Goal: Communication & Community: Answer question/provide support

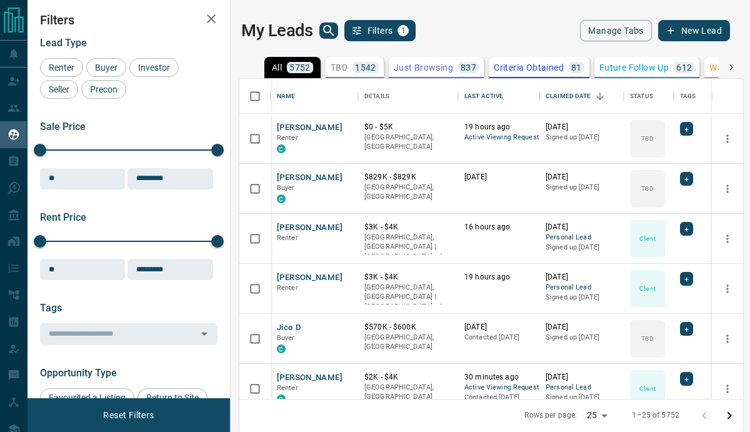
scroll to position [1, 0]
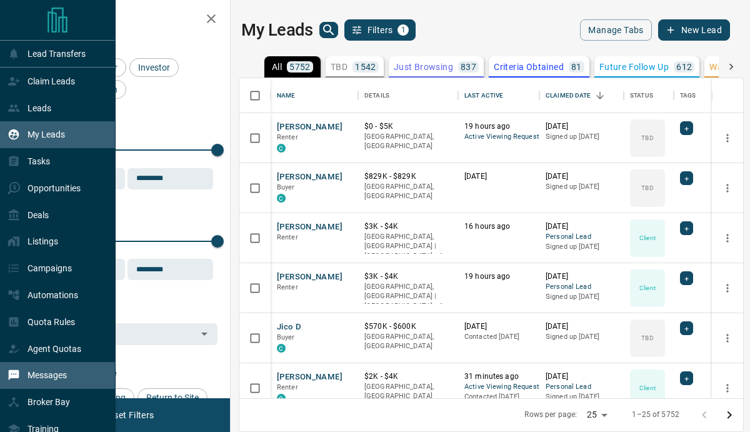
click at [34, 385] on div "Messages" at bounding box center [37, 375] width 59 height 21
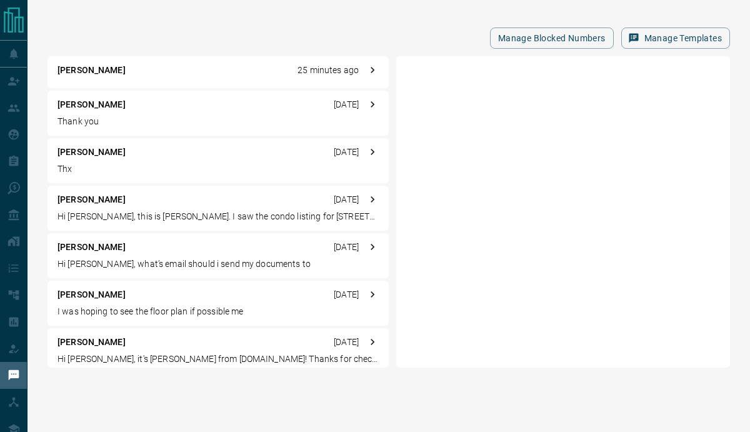
click at [153, 80] on div "[PERSON_NAME] 25 minutes ago" at bounding box center [218, 72] width 341 height 32
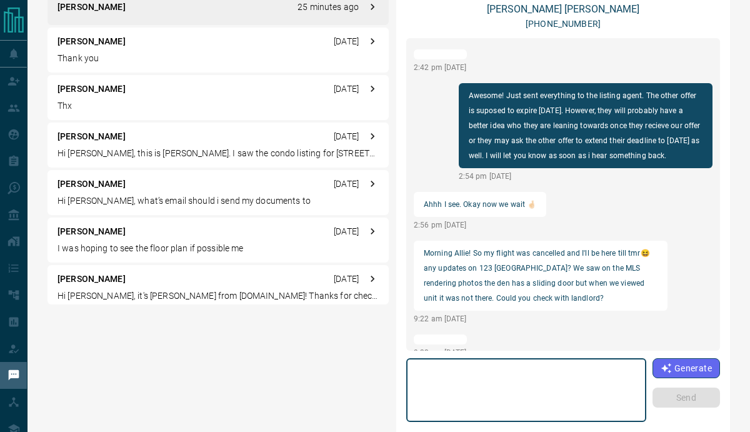
scroll to position [78, 0]
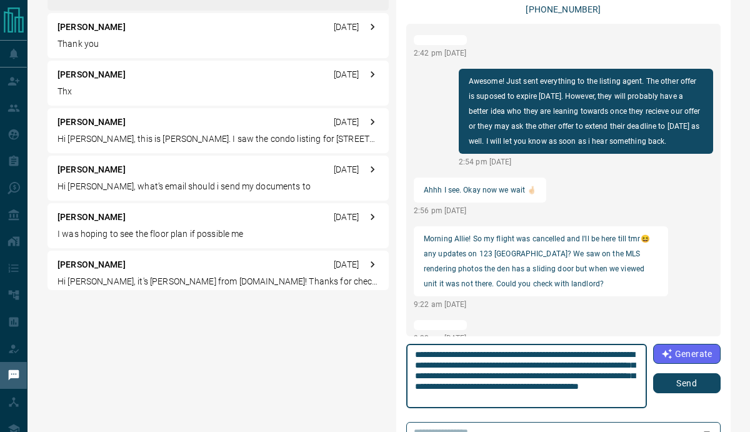
click at [590, 400] on textarea "**********" at bounding box center [526, 377] width 223 height 54
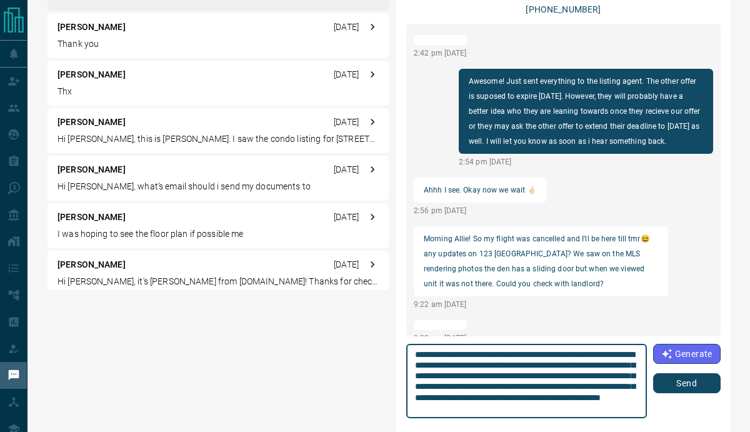
scroll to position [11, 0]
type textarea "**********"
click at [692, 376] on button "Send" at bounding box center [688, 383] width 68 height 20
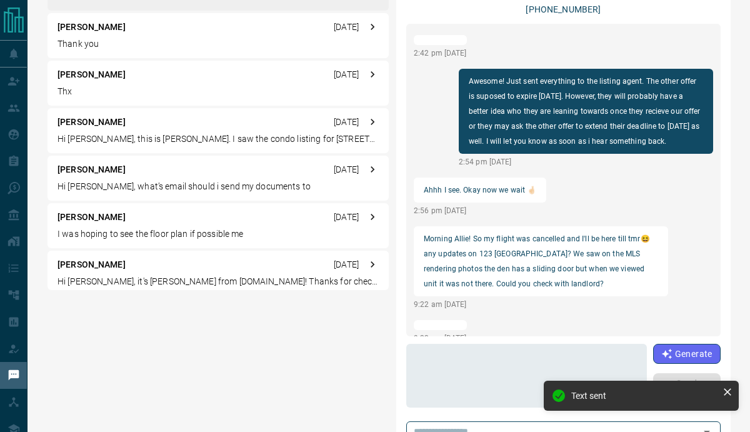
scroll to position [1667, 0]
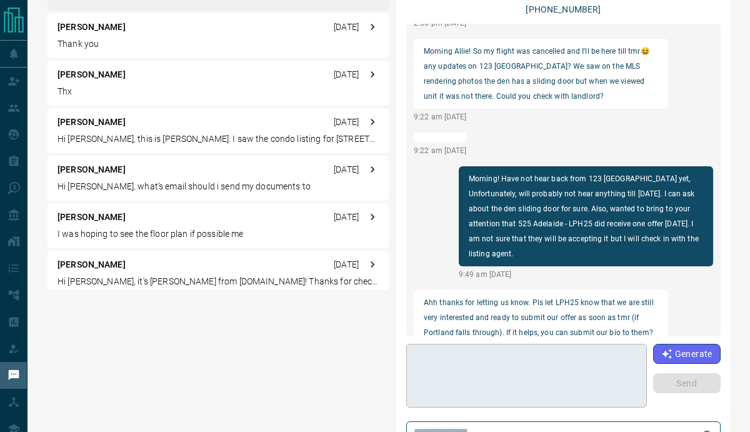
click at [455, 369] on textarea at bounding box center [526, 376] width 223 height 53
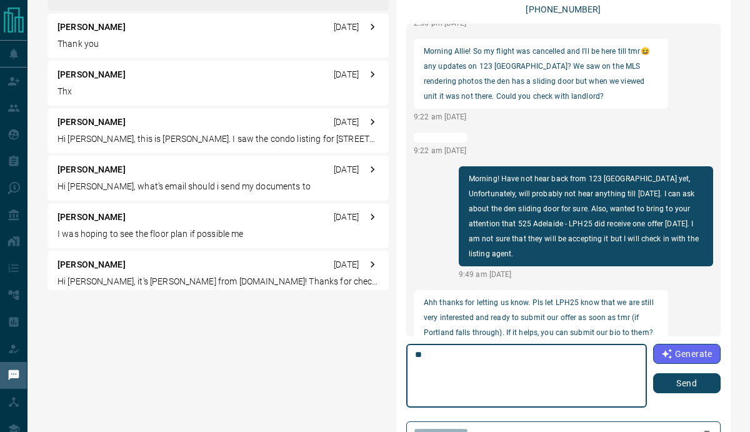
type textarea "*"
type textarea "**********"
click at [680, 378] on button "Send" at bounding box center [688, 383] width 68 height 20
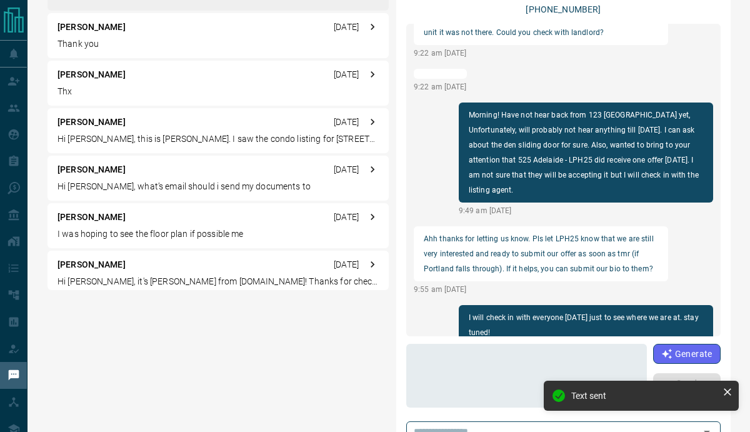
scroll to position [1607, 0]
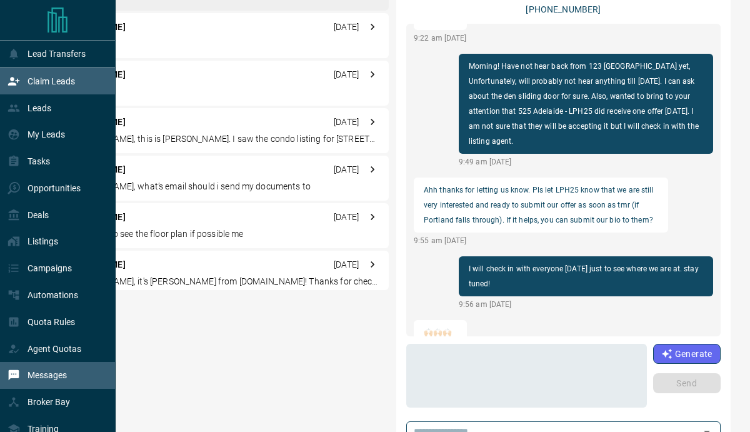
drag, startPoint x: 13, startPoint y: 79, endPoint x: 37, endPoint y: 70, distance: 25.5
click at [13, 79] on icon at bounding box center [13, 81] width 11 height 8
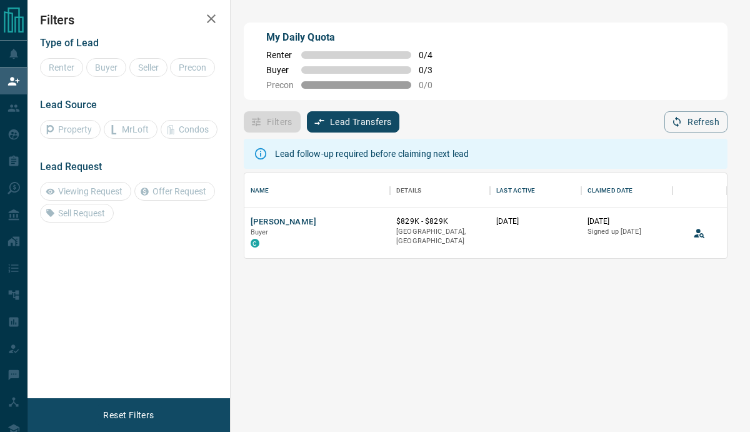
scroll to position [85, 483]
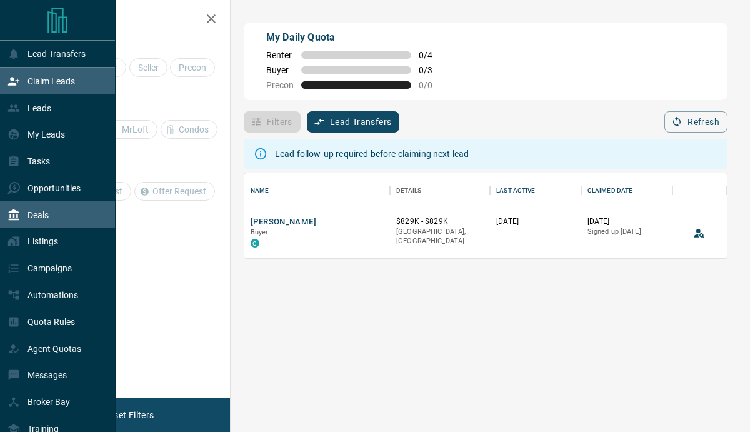
click at [24, 219] on div "Deals" at bounding box center [28, 215] width 41 height 21
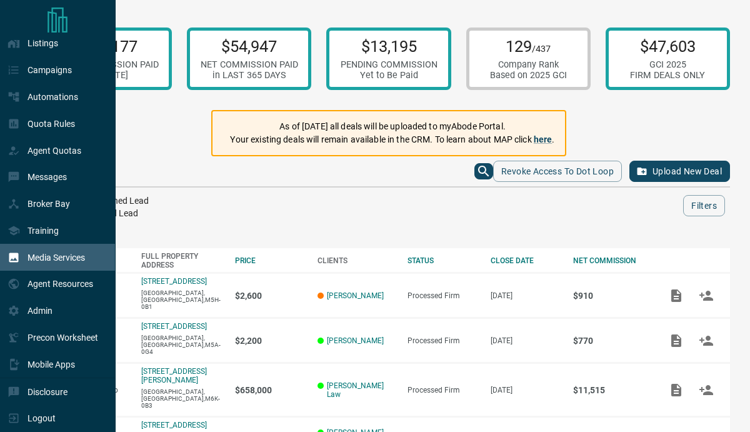
scroll to position [205, 0]
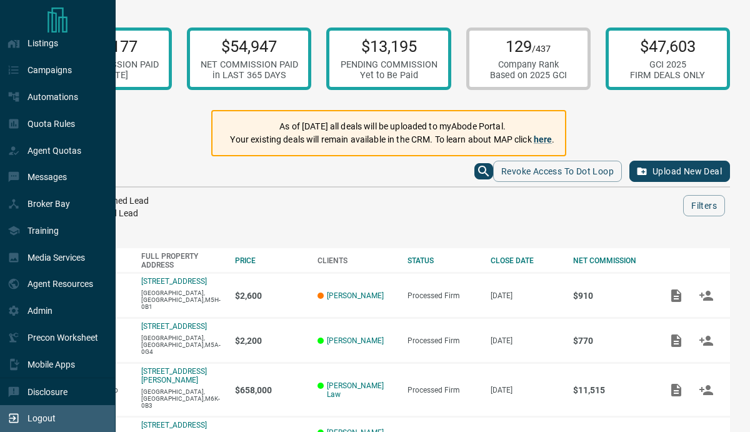
click at [45, 410] on div "Logout" at bounding box center [32, 418] width 48 height 21
